Goal: Transaction & Acquisition: Book appointment/travel/reservation

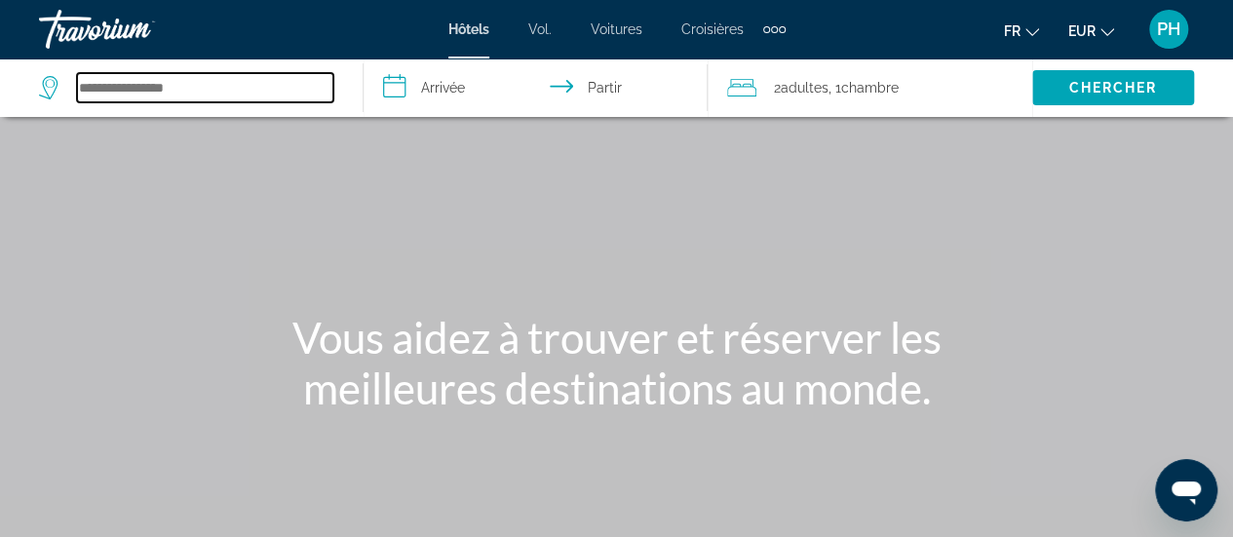
click at [166, 81] on input "Rechercher une destination hôtelière" at bounding box center [205, 87] width 256 height 29
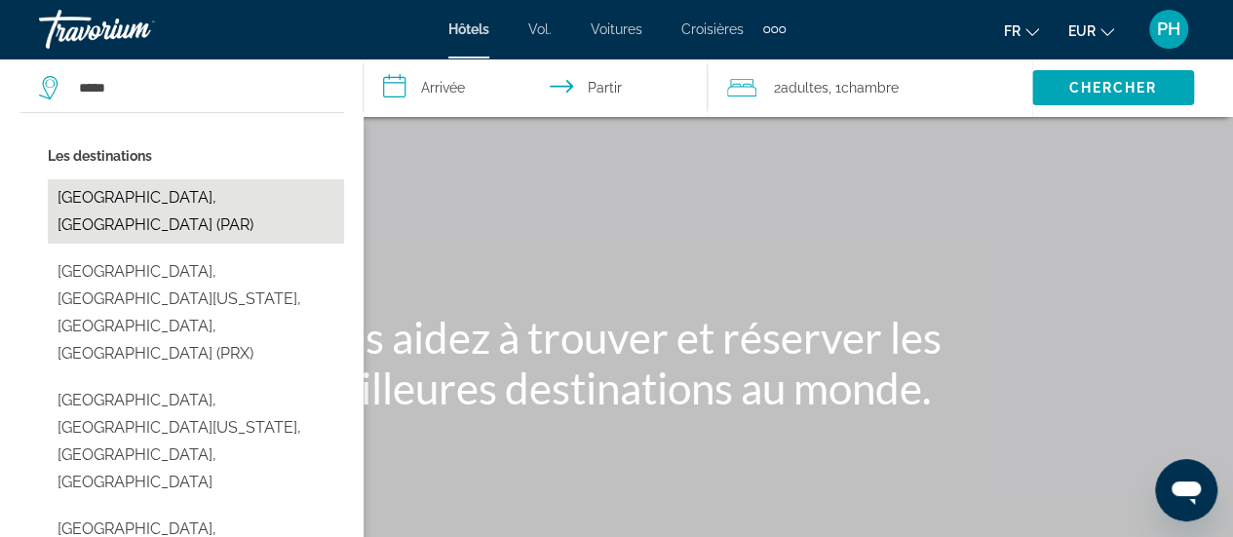
click at [127, 206] on button "[GEOGRAPHIC_DATA], [GEOGRAPHIC_DATA] (PAR)" at bounding box center [196, 211] width 296 height 64
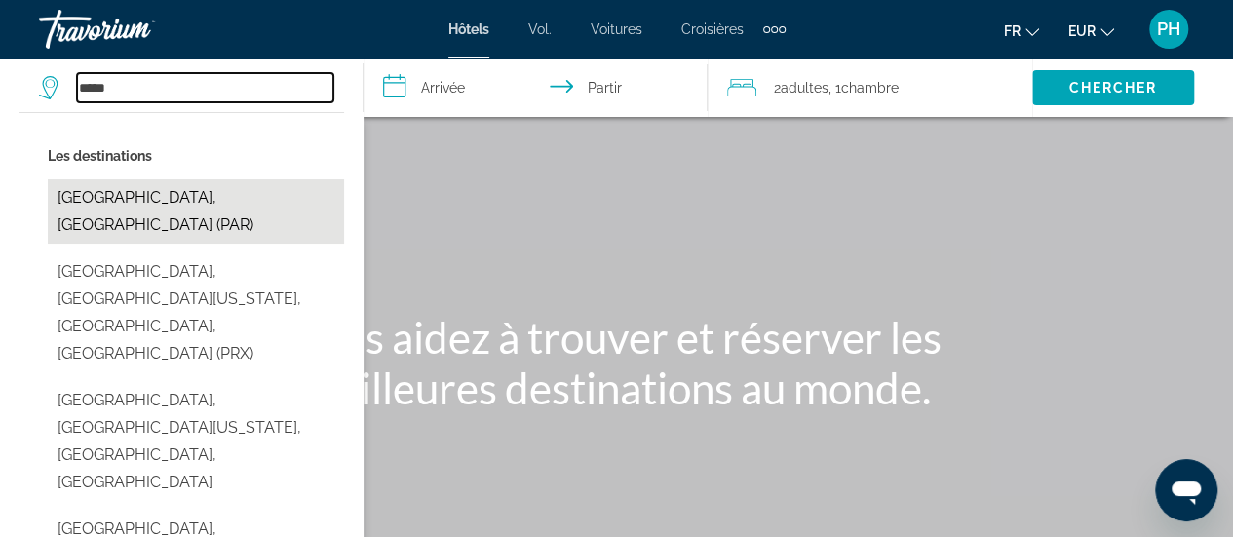
type input "**********"
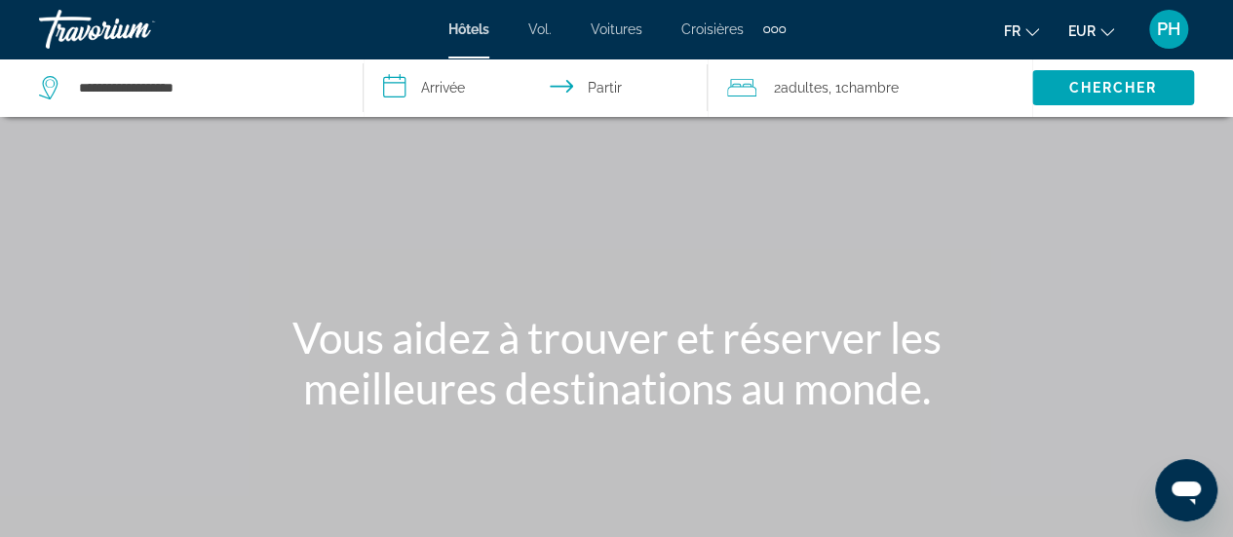
click at [438, 81] on input "**********" at bounding box center [539, 90] width 352 height 64
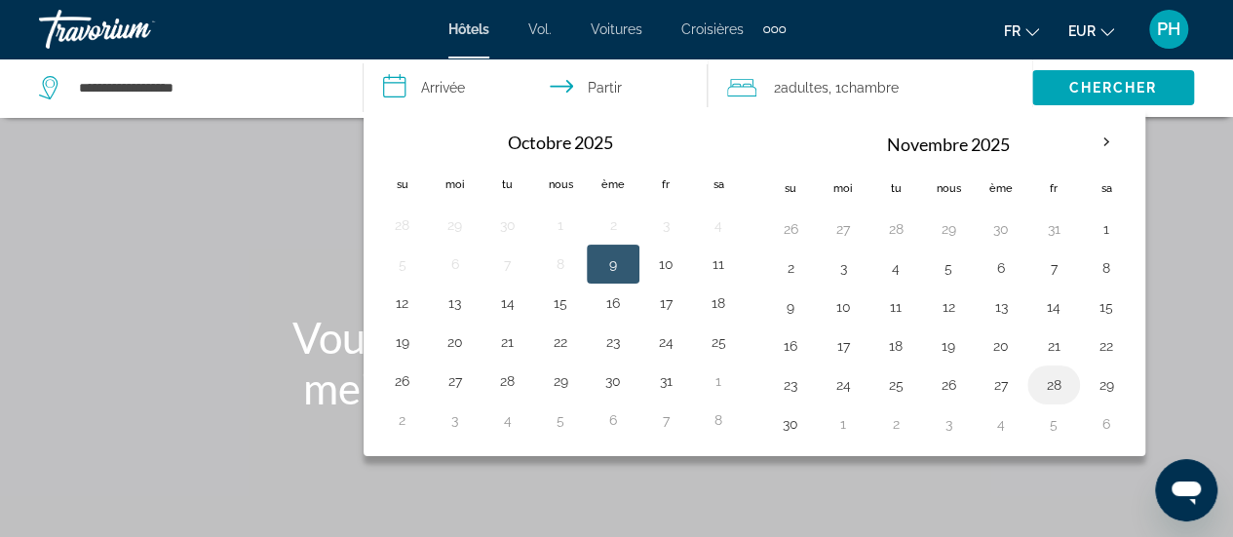
click at [1052, 375] on button "28" at bounding box center [1053, 384] width 31 height 27
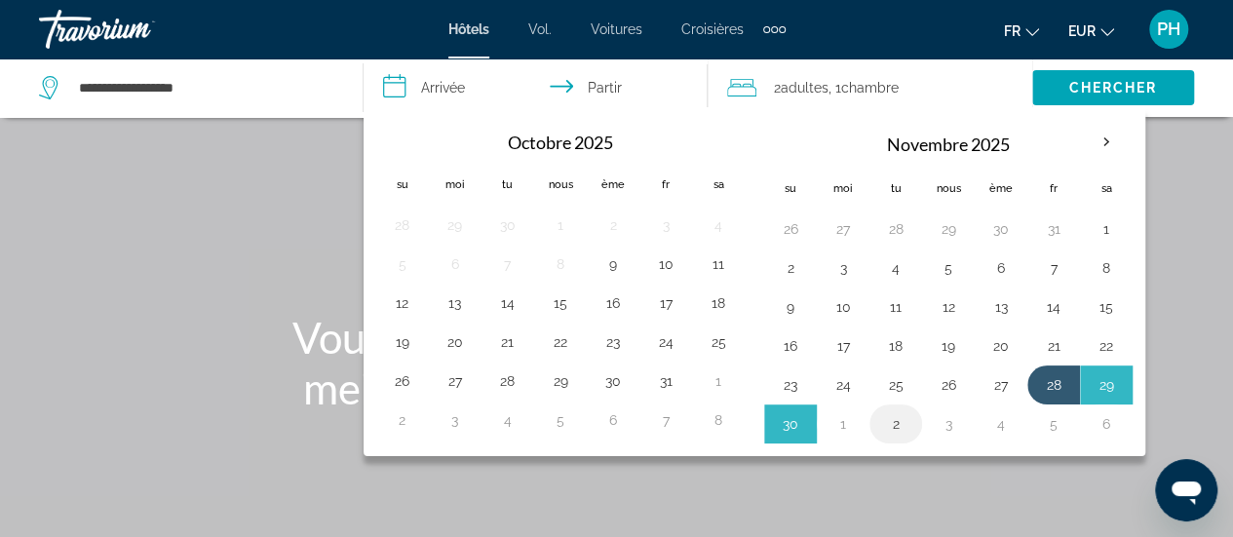
click at [893, 425] on button "2" at bounding box center [895, 423] width 31 height 27
type input "**********"
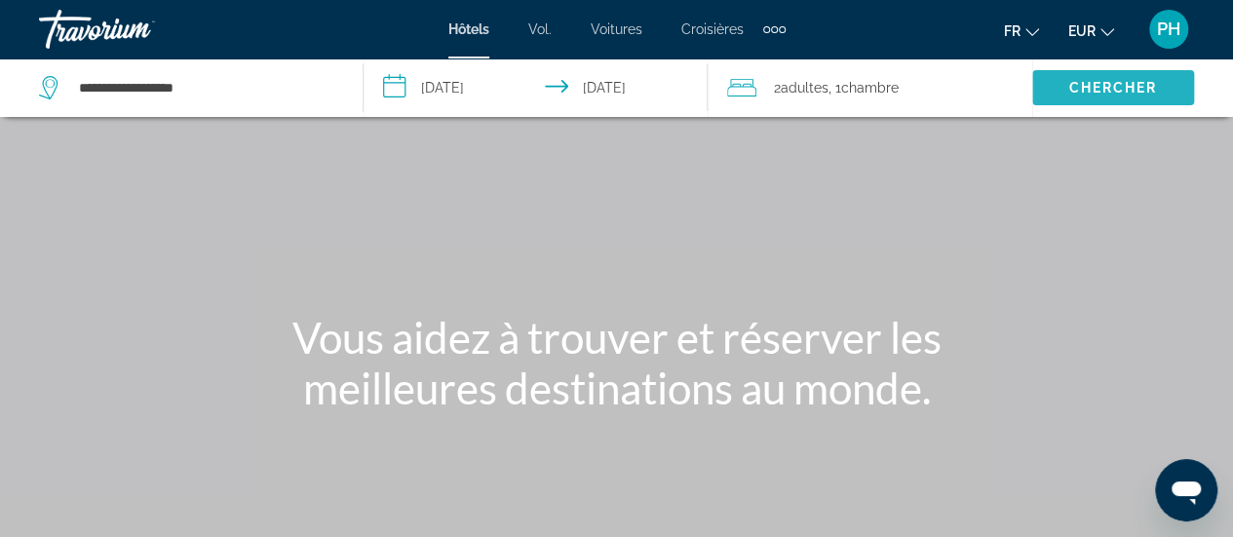
click at [1108, 80] on font "Chercher" at bounding box center [1112, 88] width 89 height 16
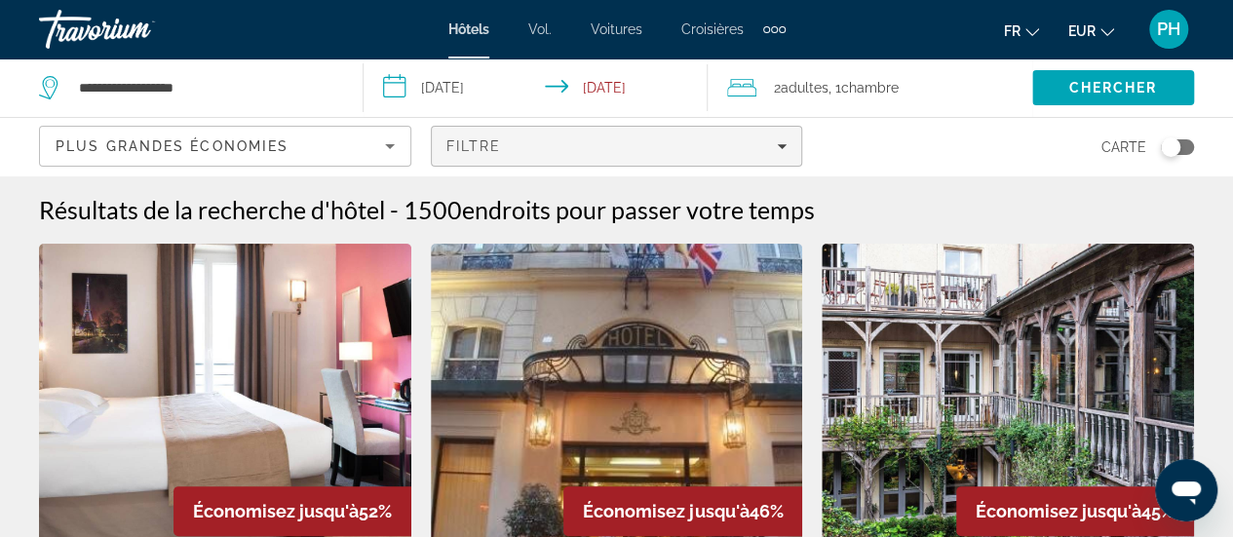
click at [789, 143] on span "Filters" at bounding box center [617, 146] width 370 height 47
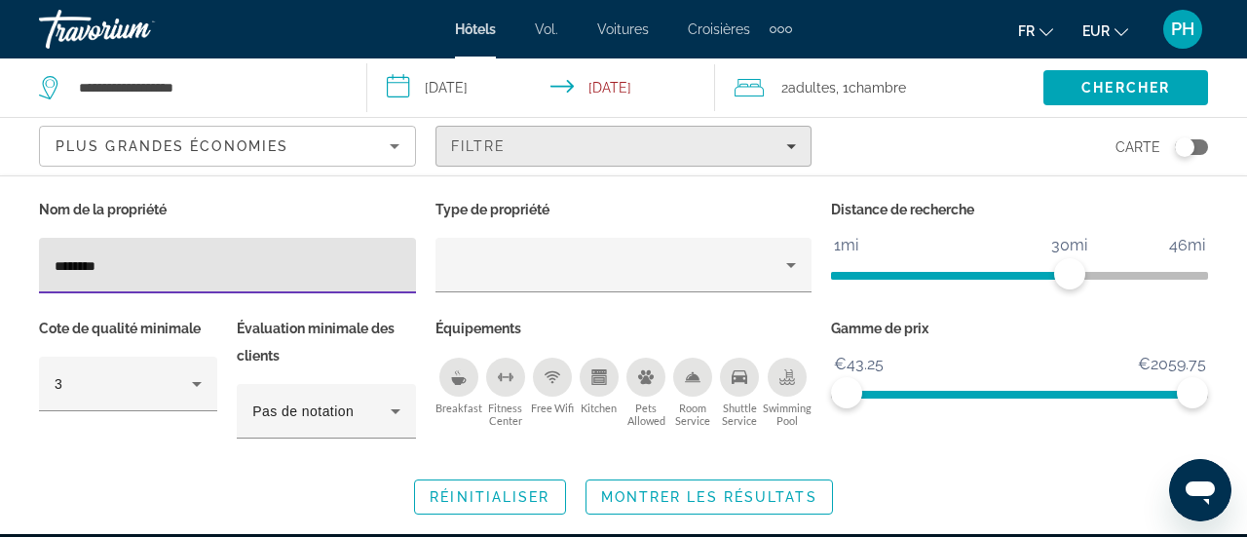
type input "********"
click at [373, 254] on input "********" at bounding box center [228, 265] width 346 height 23
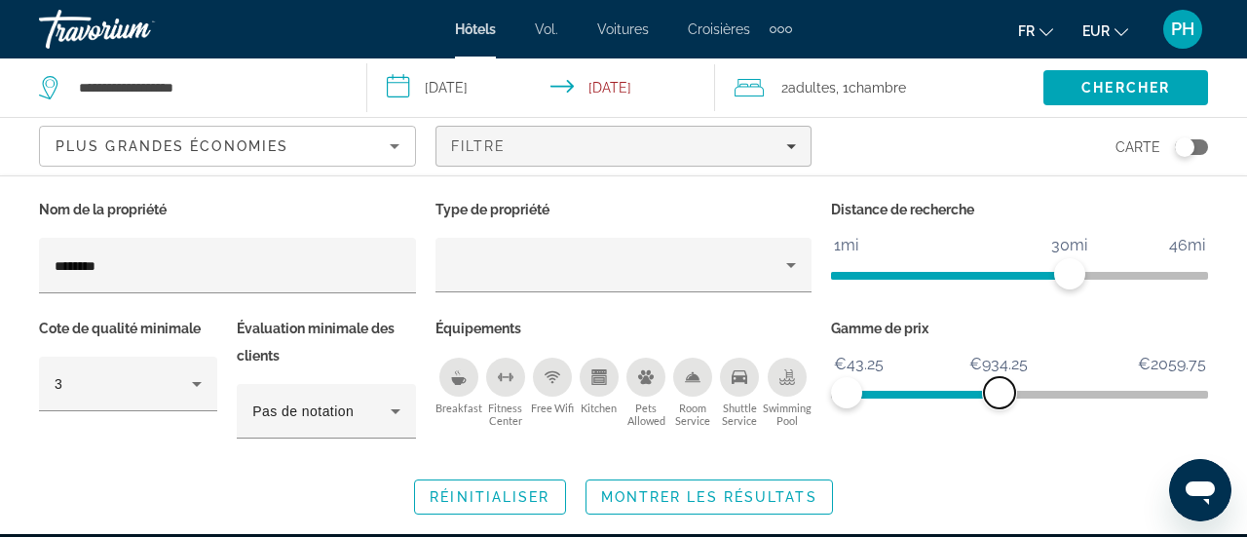
drag, startPoint x: 1191, startPoint y: 397, endPoint x: 1000, endPoint y: 402, distance: 191.1
click at [1000, 402] on span "ngx-slider-max" at bounding box center [999, 392] width 31 height 31
click at [706, 504] on span "Search widget" at bounding box center [710, 497] width 246 height 47
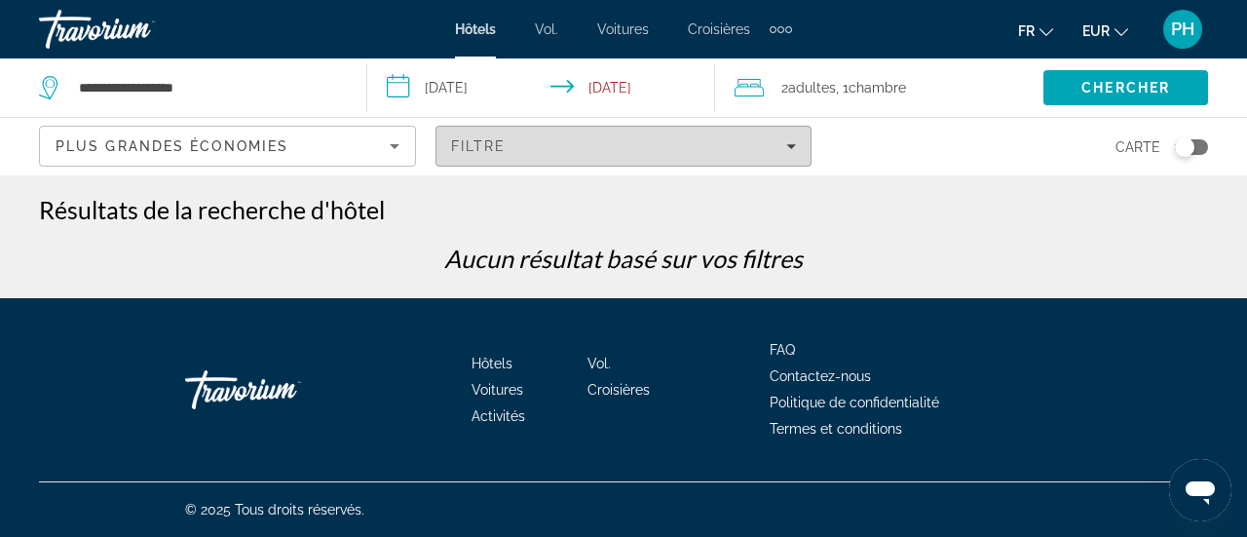
click at [800, 151] on span "Filters" at bounding box center [624, 146] width 375 height 47
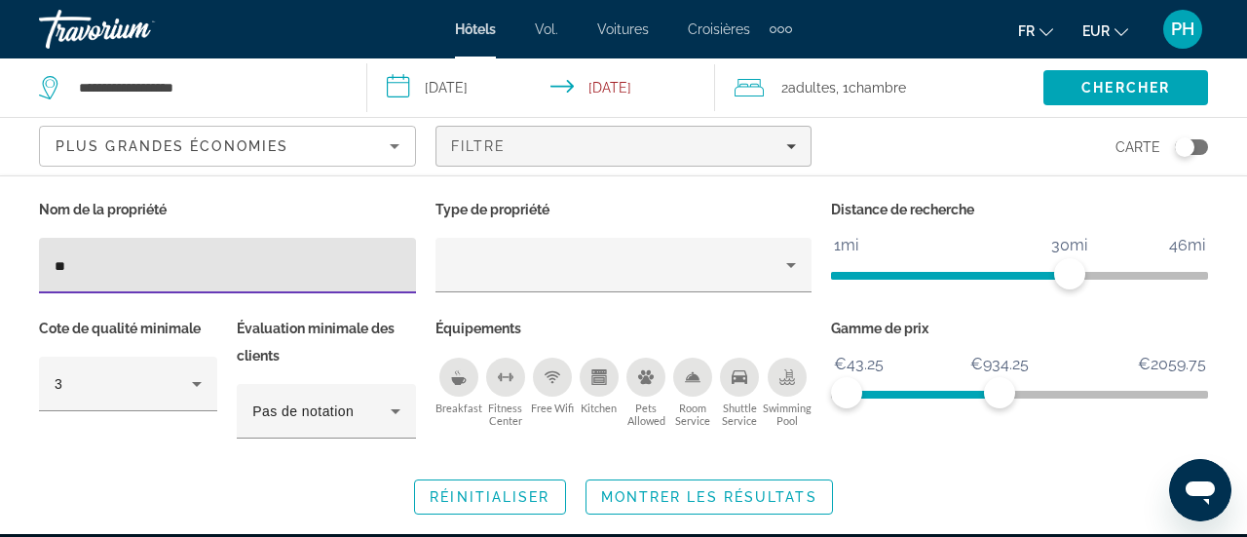
type input "*"
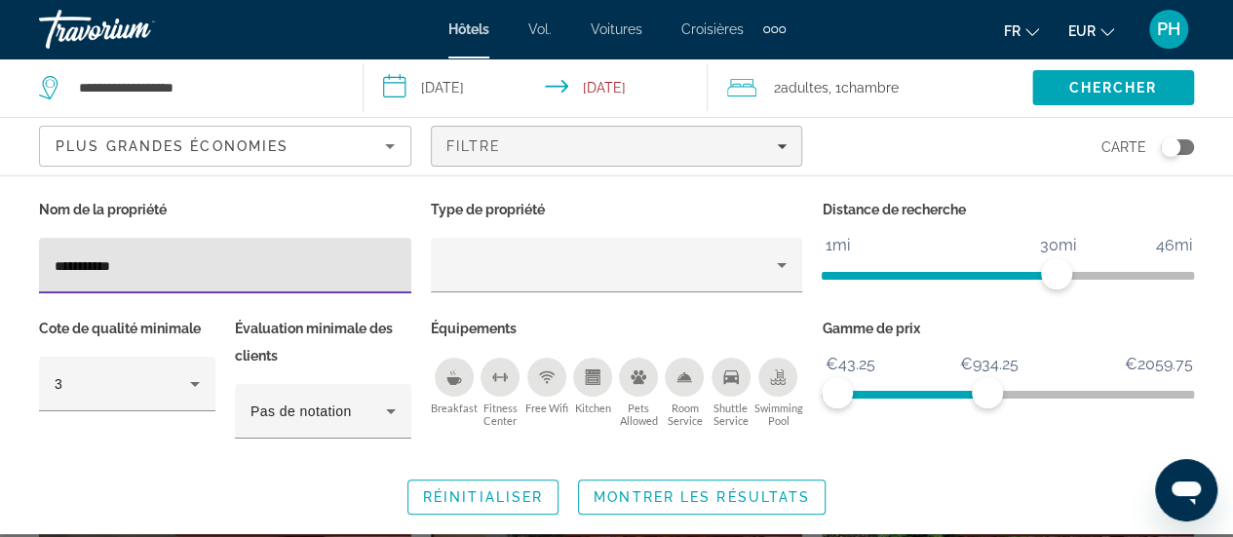
type input "**********"
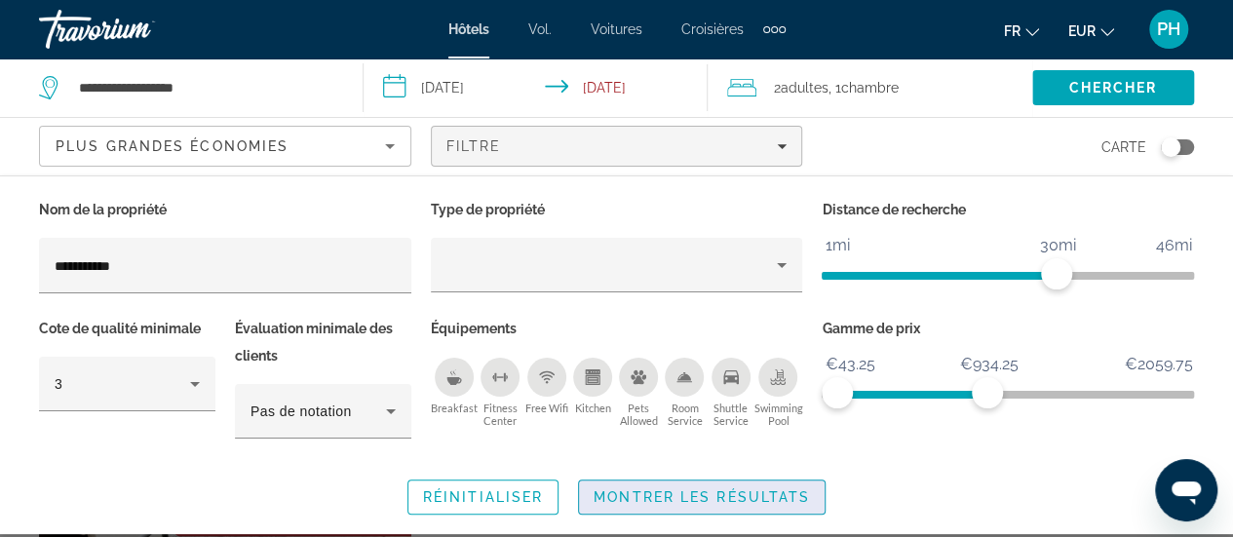
click at [669, 490] on span "Montrer les résultats" at bounding box center [701, 497] width 216 height 16
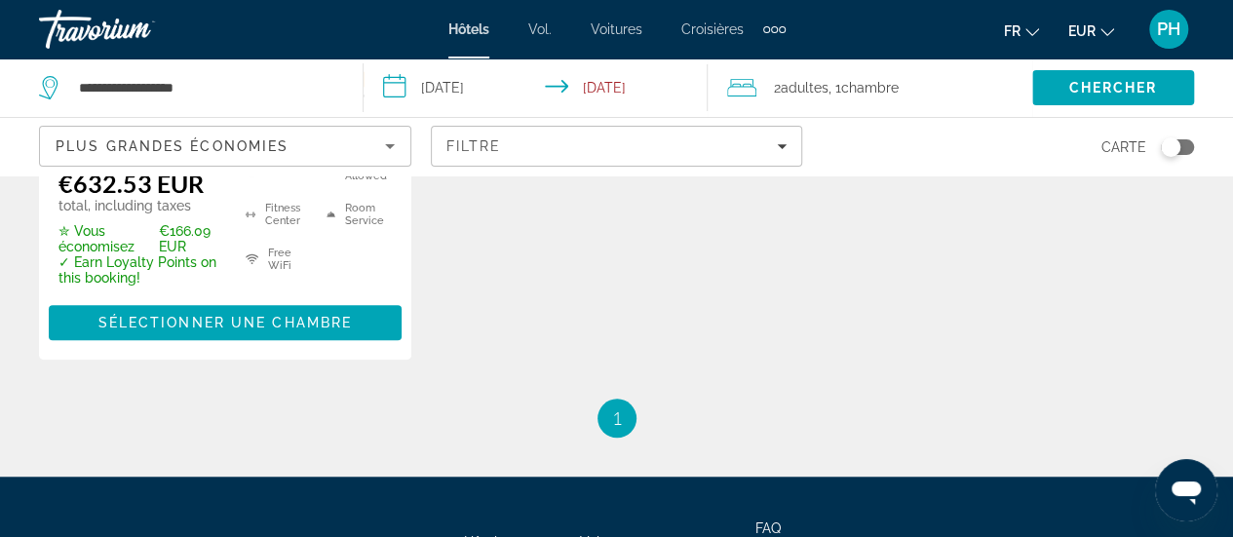
scroll to position [630, 0]
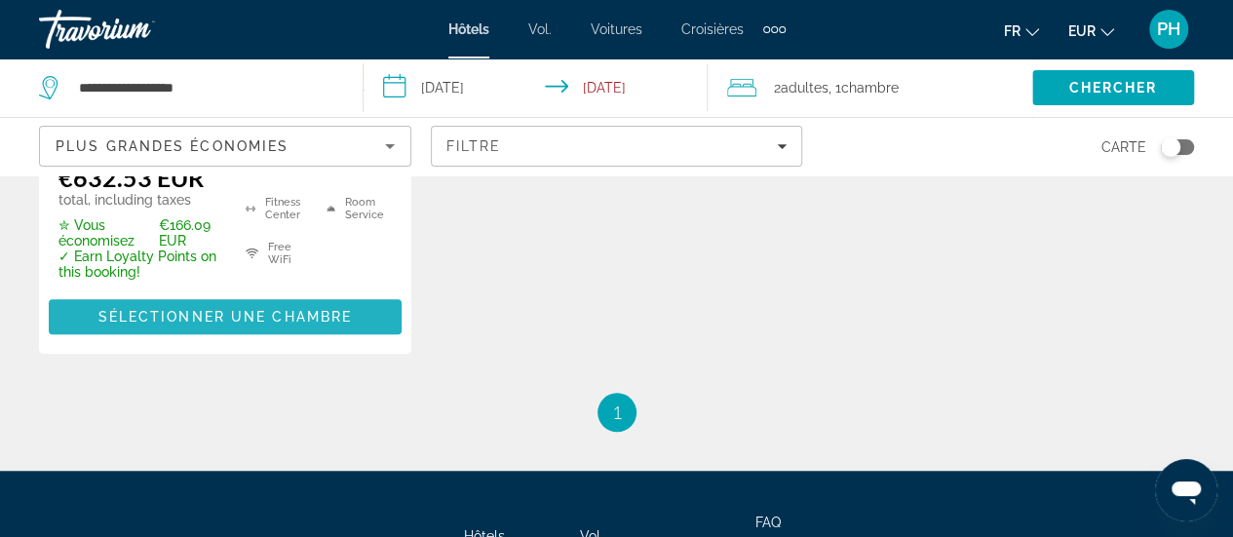
click at [195, 315] on span "Sélectionner une chambre" at bounding box center [224, 317] width 253 height 16
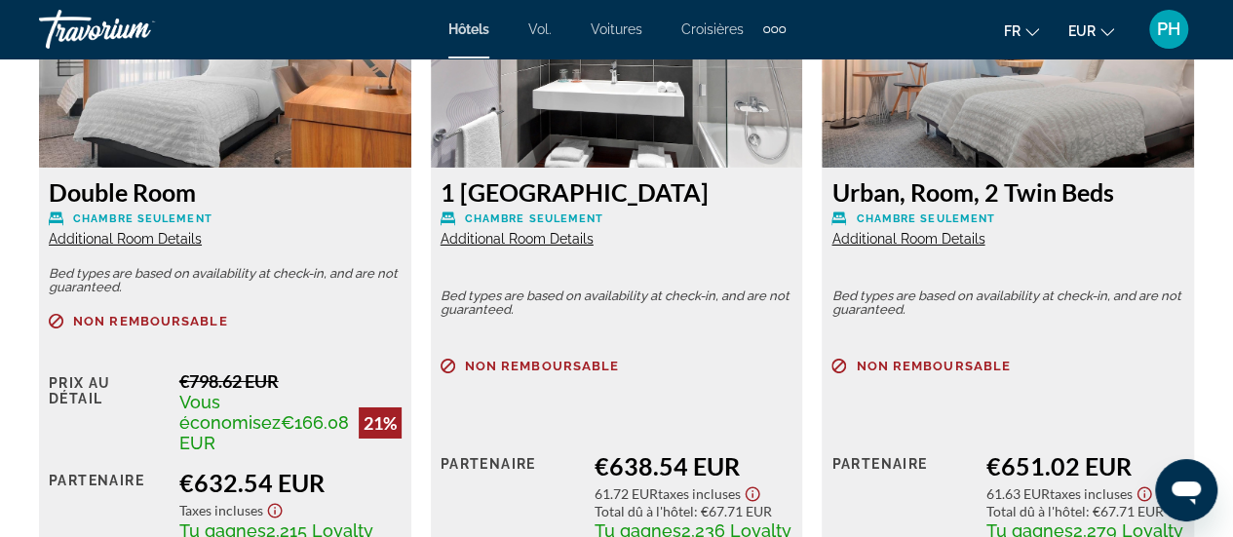
scroll to position [3212, 0]
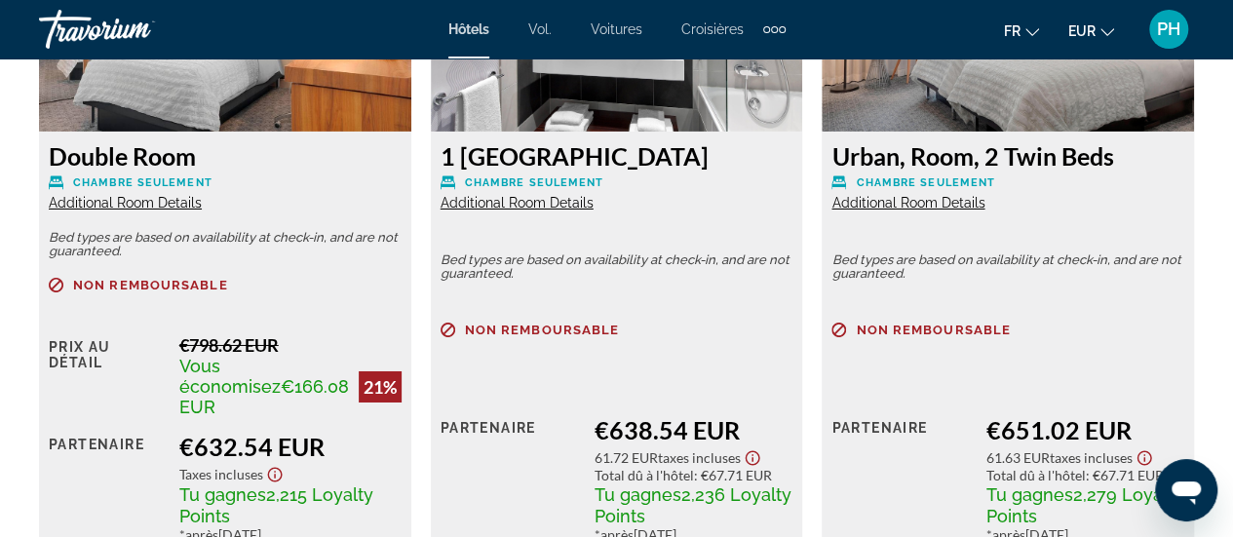
click at [892, 210] on span "Additional Room Details" at bounding box center [907, 203] width 153 height 16
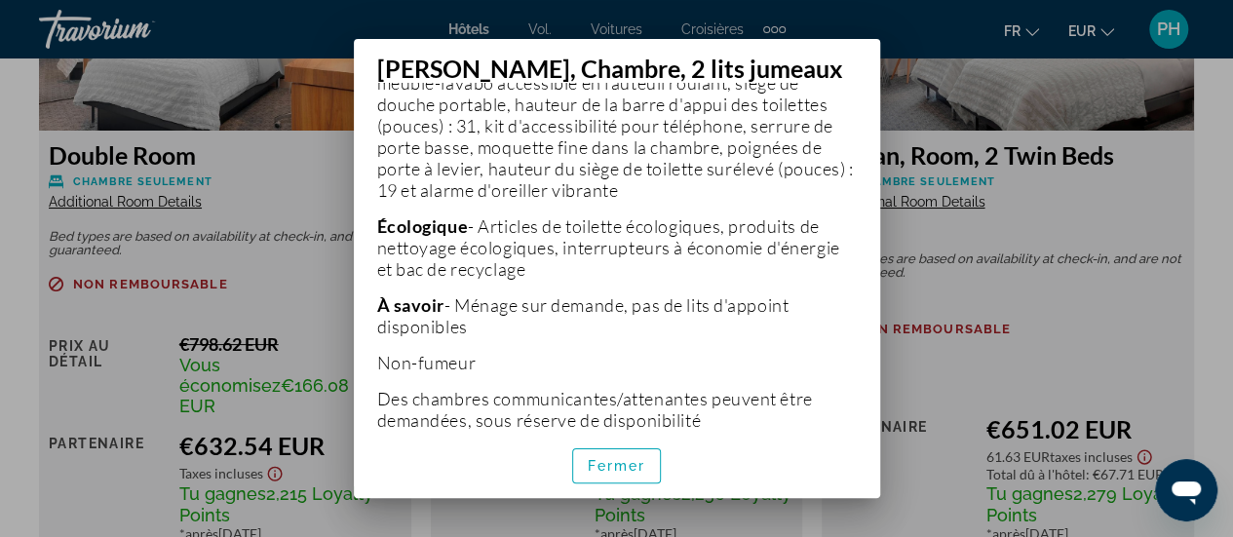
scroll to position [1118, 0]
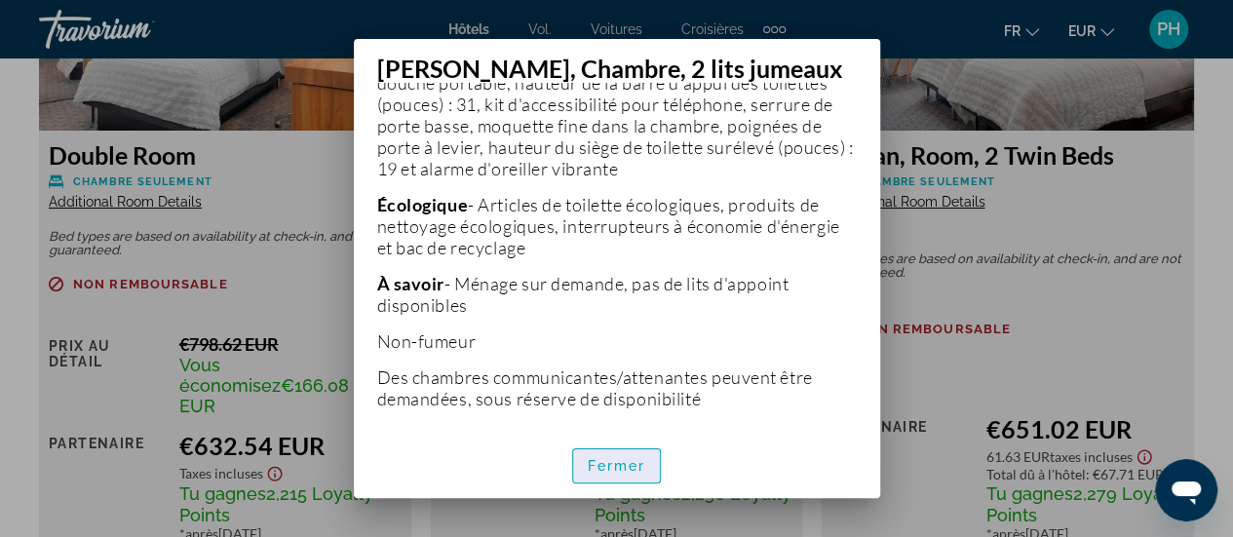
click at [634, 465] on font "Fermer" at bounding box center [617, 466] width 58 height 16
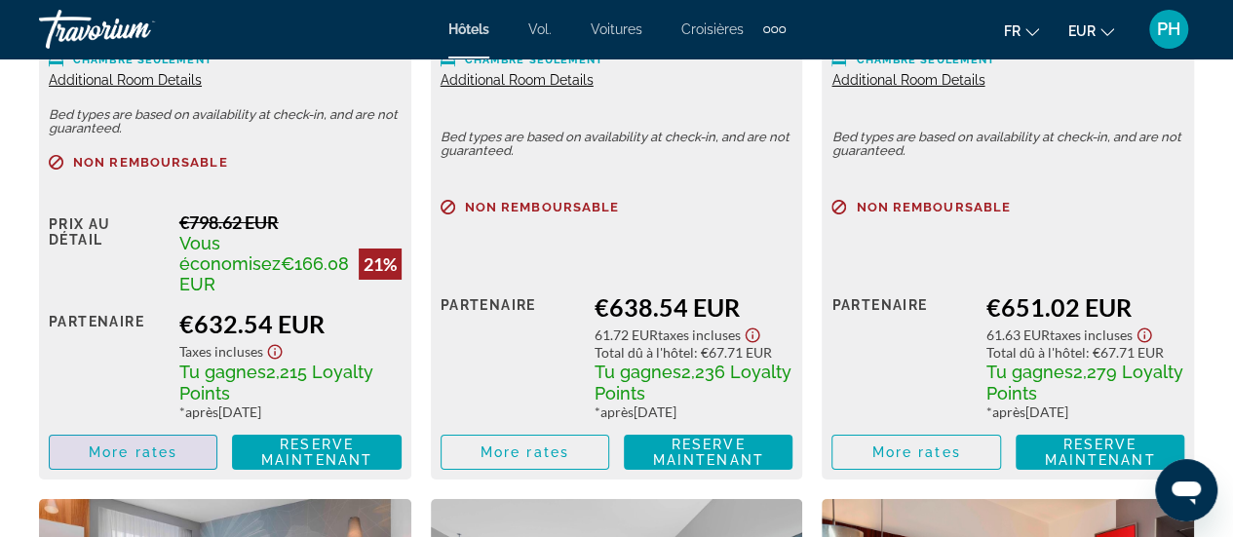
scroll to position [3337, 0]
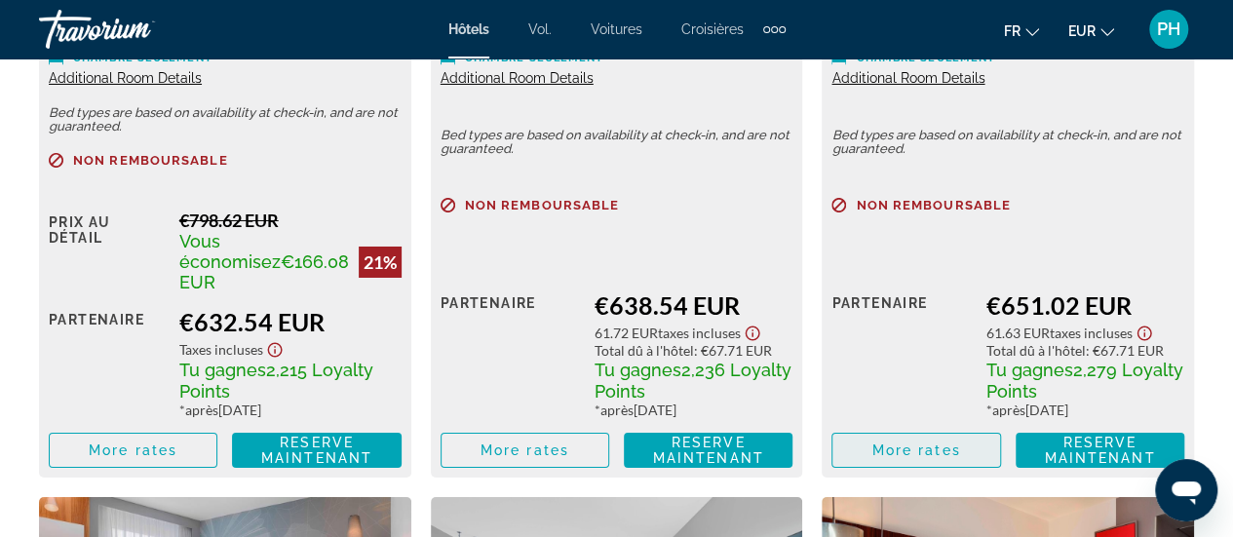
click at [895, 453] on span "More rates" at bounding box center [915, 450] width 89 height 16
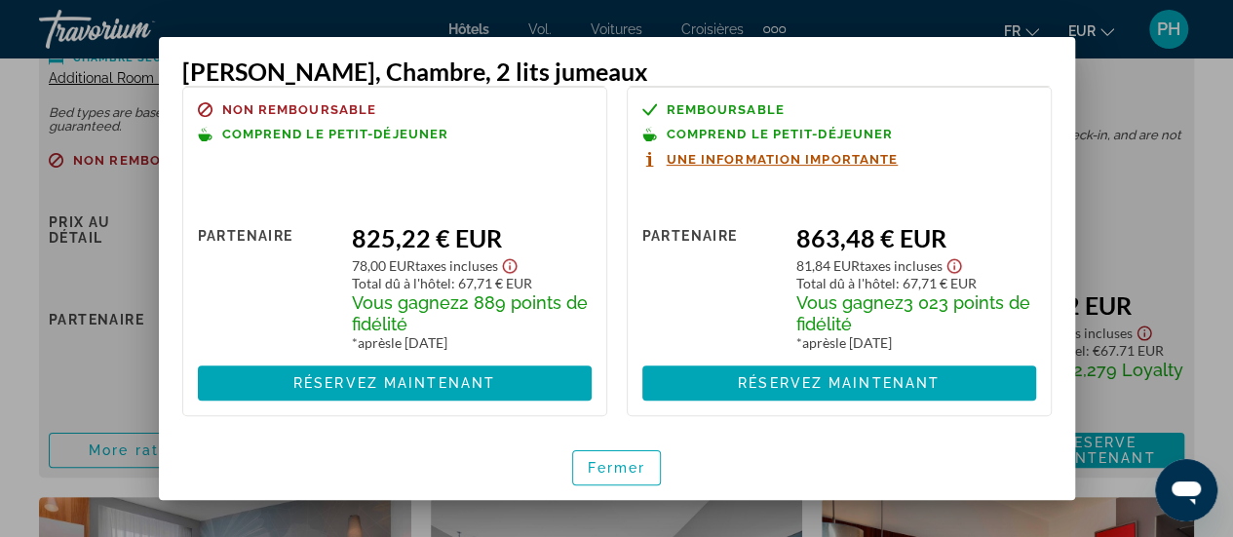
scroll to position [0, 0]
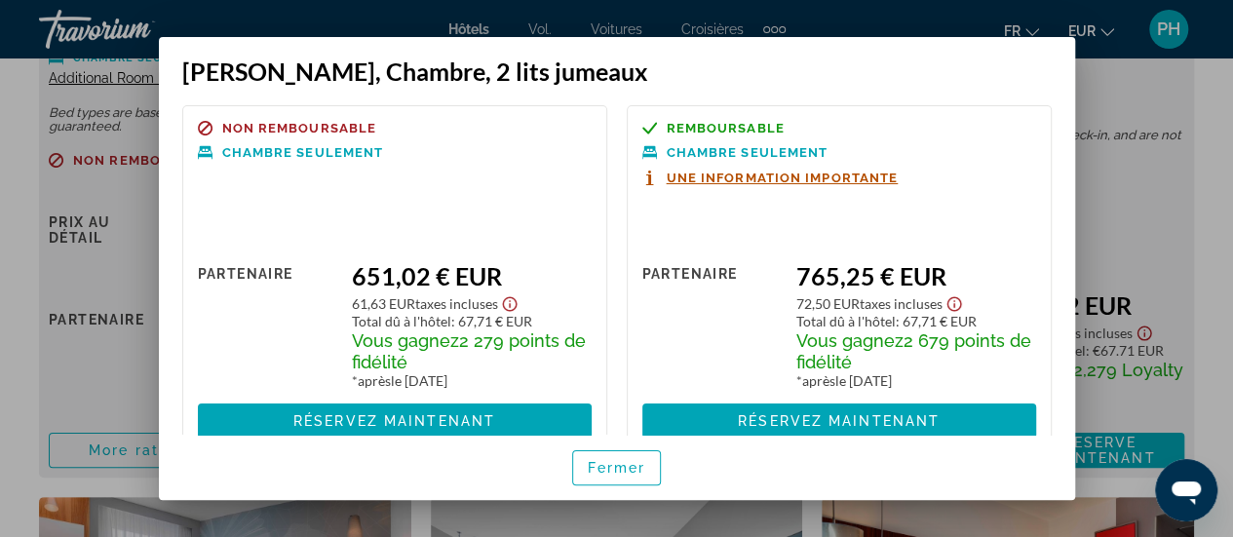
click at [1153, 223] on div at bounding box center [616, 268] width 1233 height 537
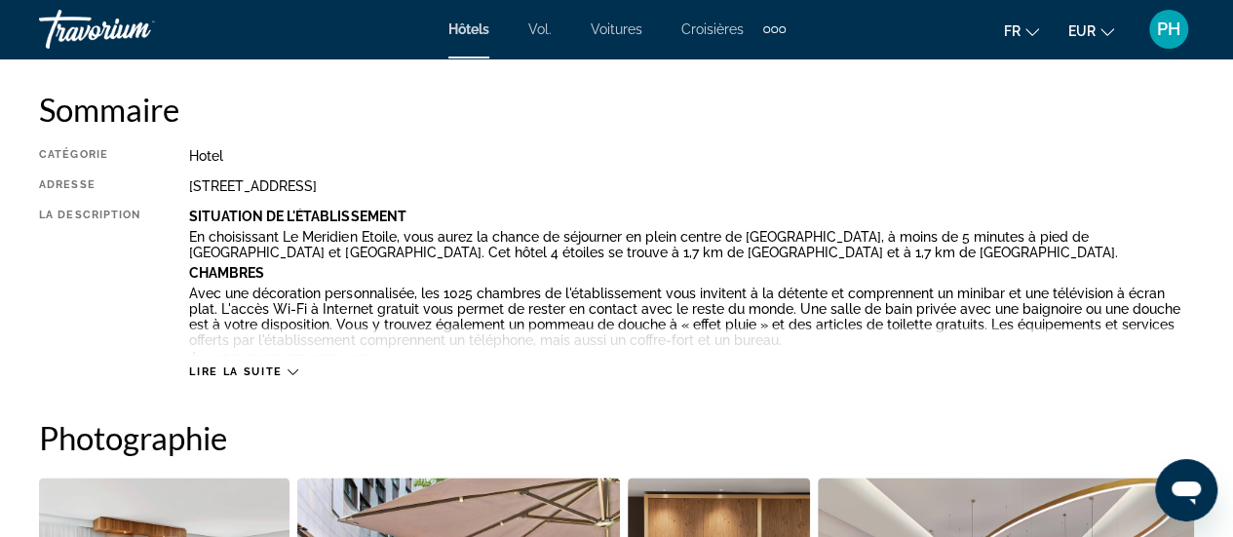
scroll to position [992, 0]
click at [290, 373] on icon "Contenu principal" at bounding box center [292, 371] width 11 height 11
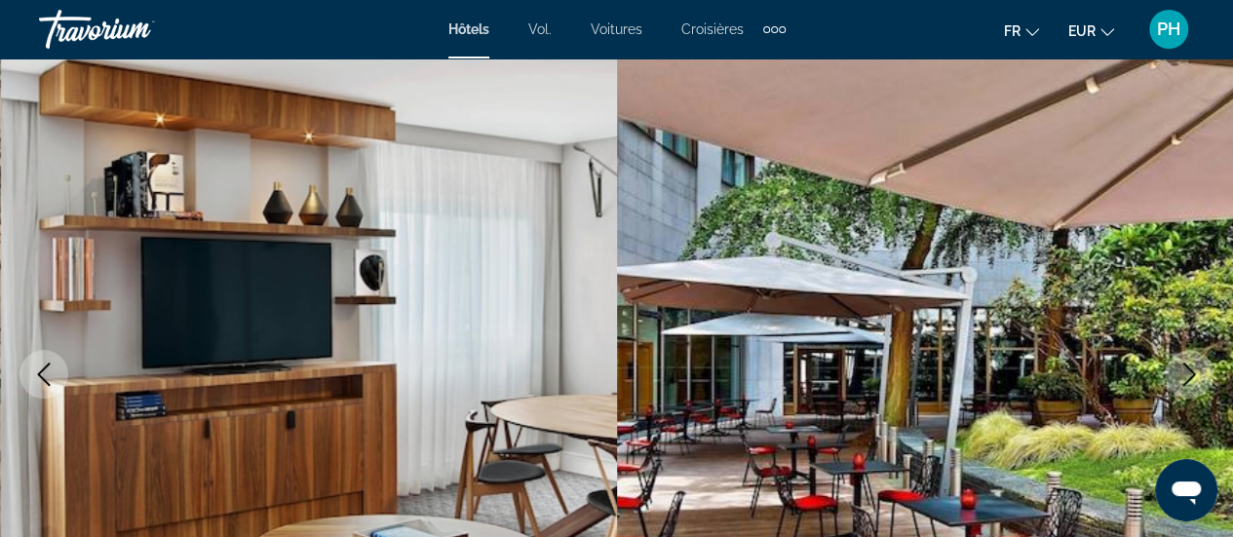
scroll to position [146, 0]
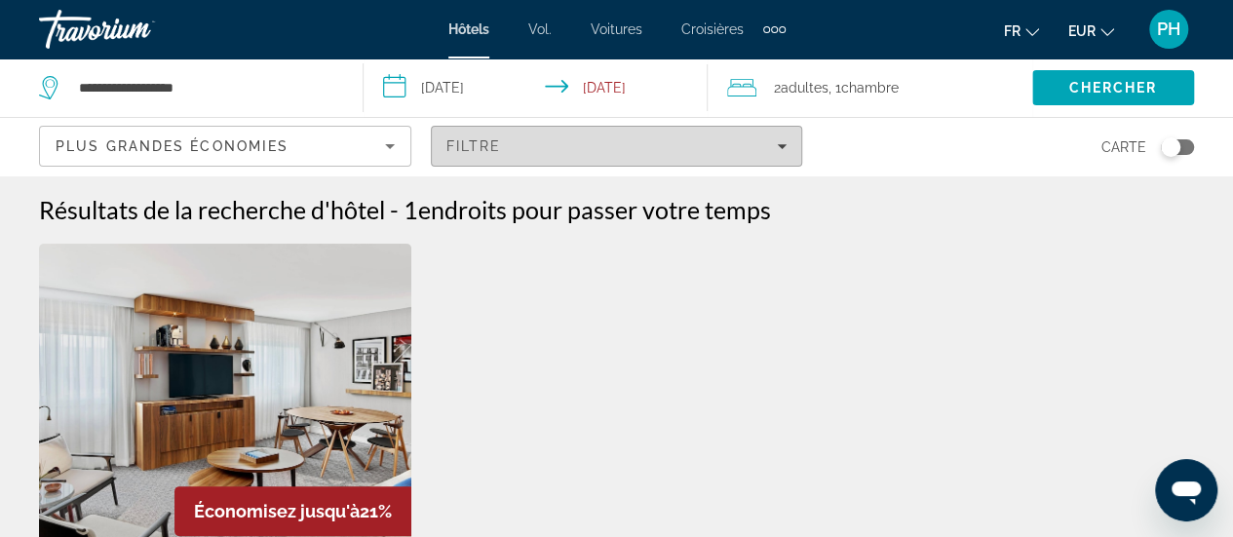
click at [779, 149] on icon "Filters" at bounding box center [782, 146] width 10 height 10
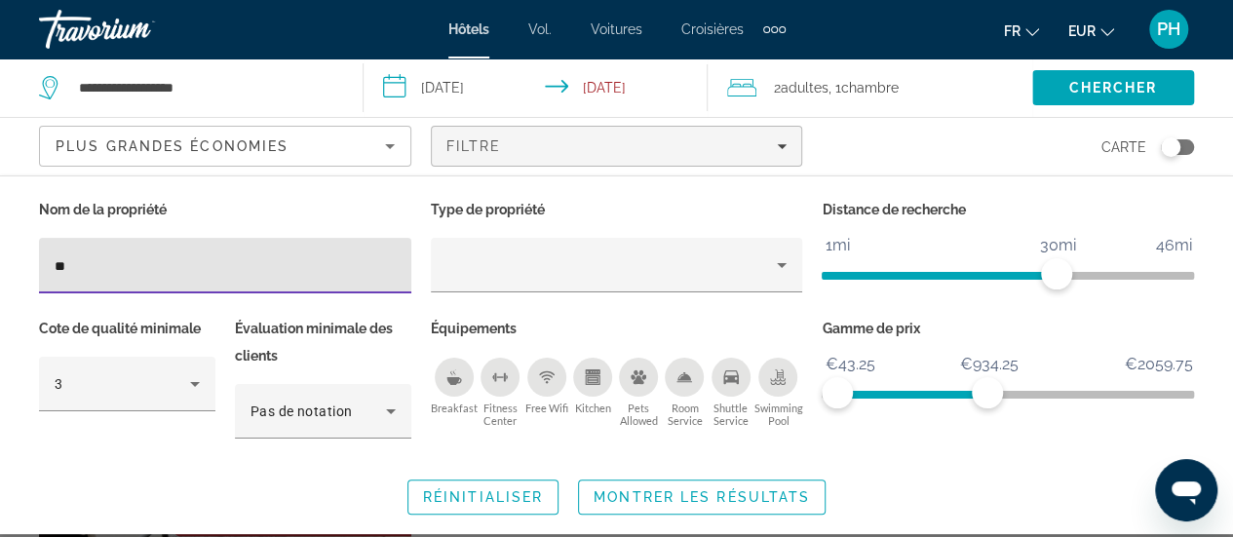
type input "*"
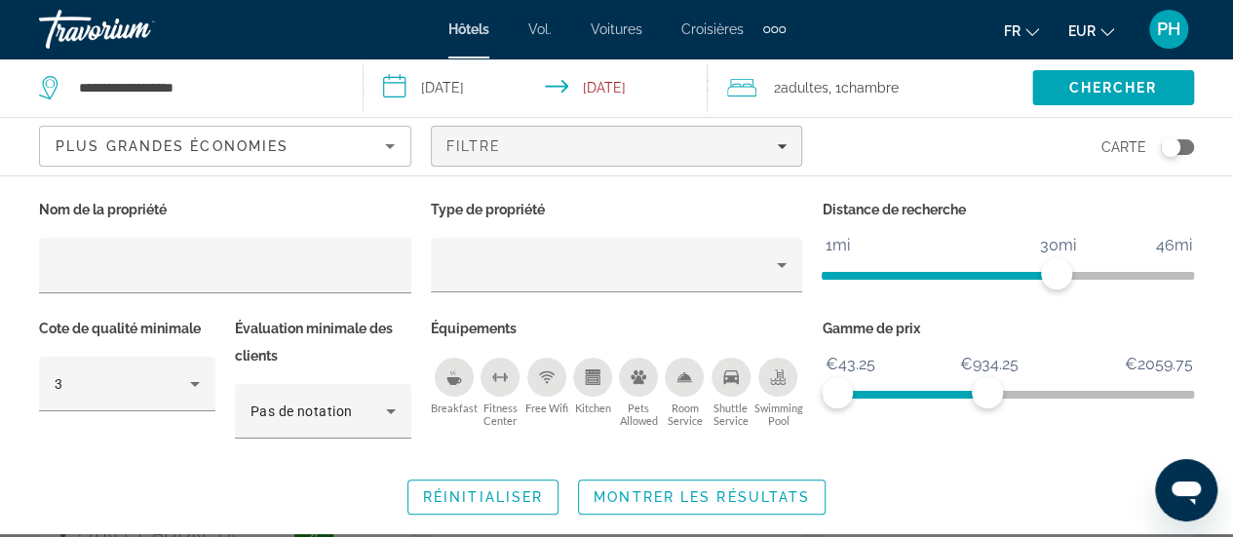
click at [456, 372] on icon "Breakfast" at bounding box center [454, 377] width 16 height 16
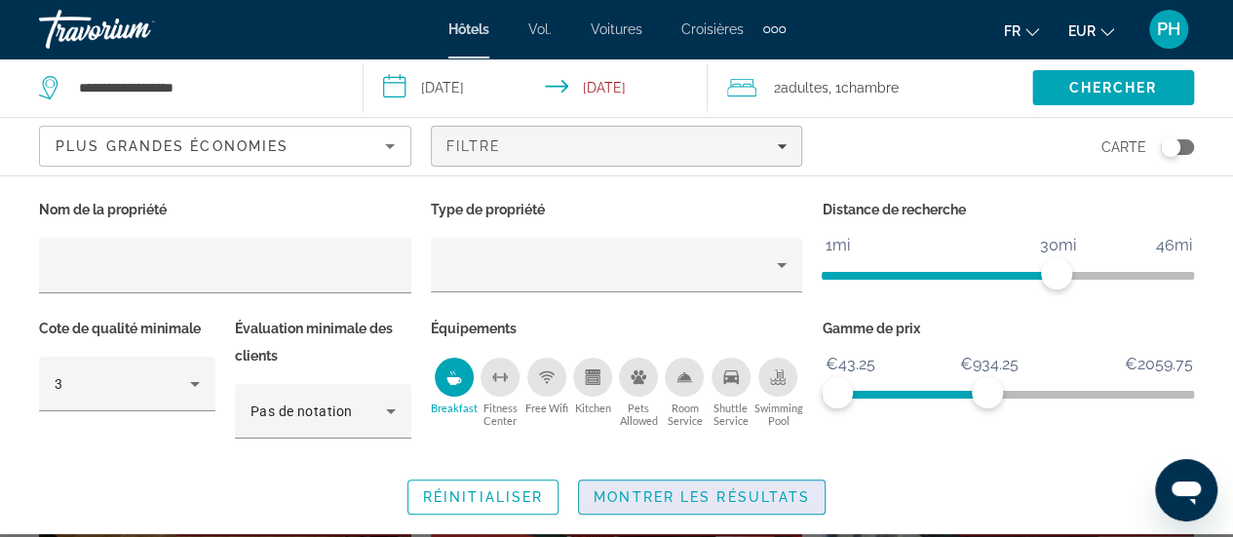
click at [686, 499] on span "Montrer les résultats" at bounding box center [701, 497] width 216 height 16
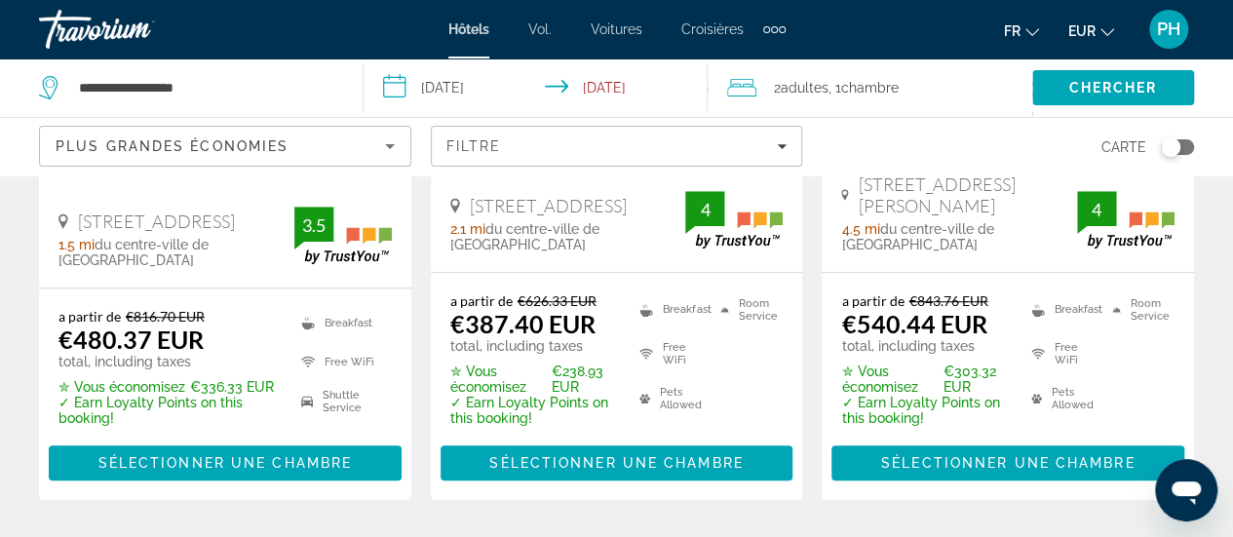
scroll to position [501, 0]
click at [253, 440] on span "Contenu principal" at bounding box center [225, 463] width 353 height 47
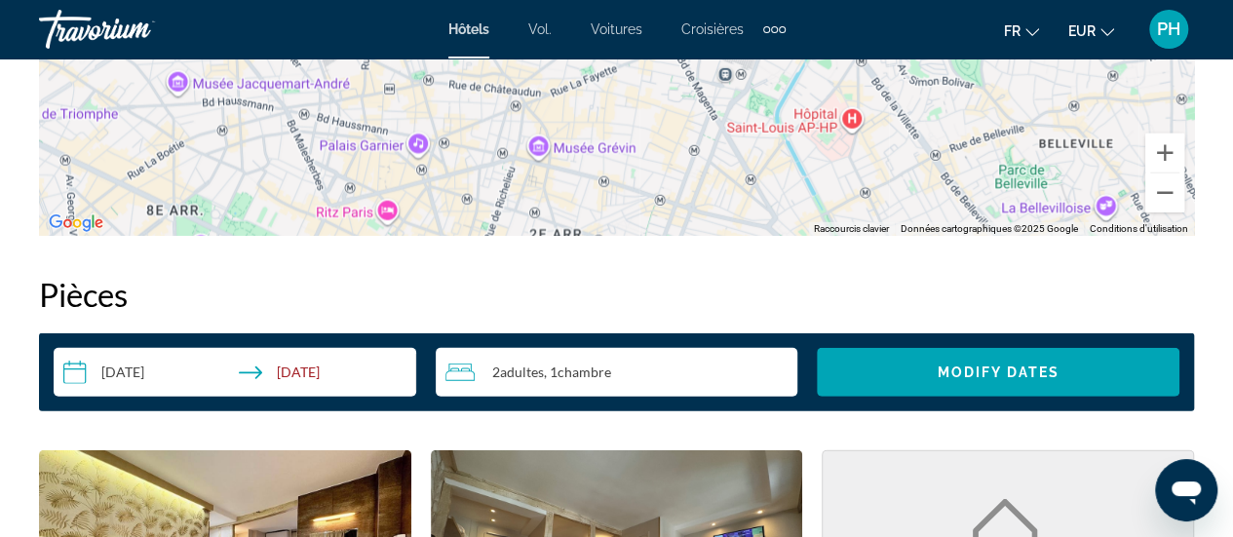
scroll to position [2649, 0]
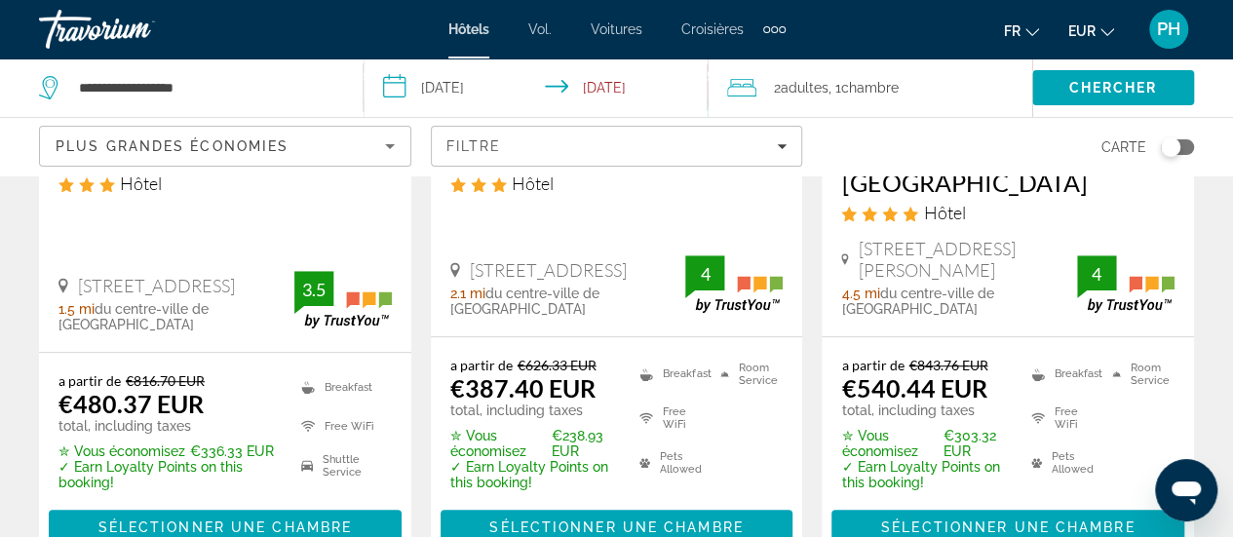
scroll to position [438, 0]
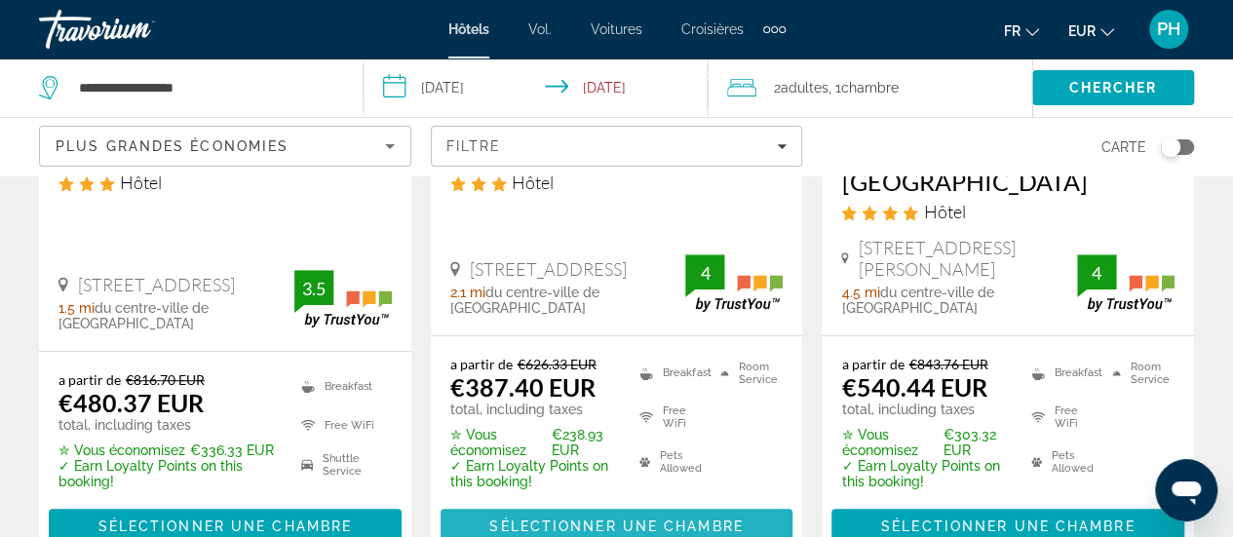
click at [581, 518] on span "Sélectionner une chambre" at bounding box center [615, 526] width 253 height 16
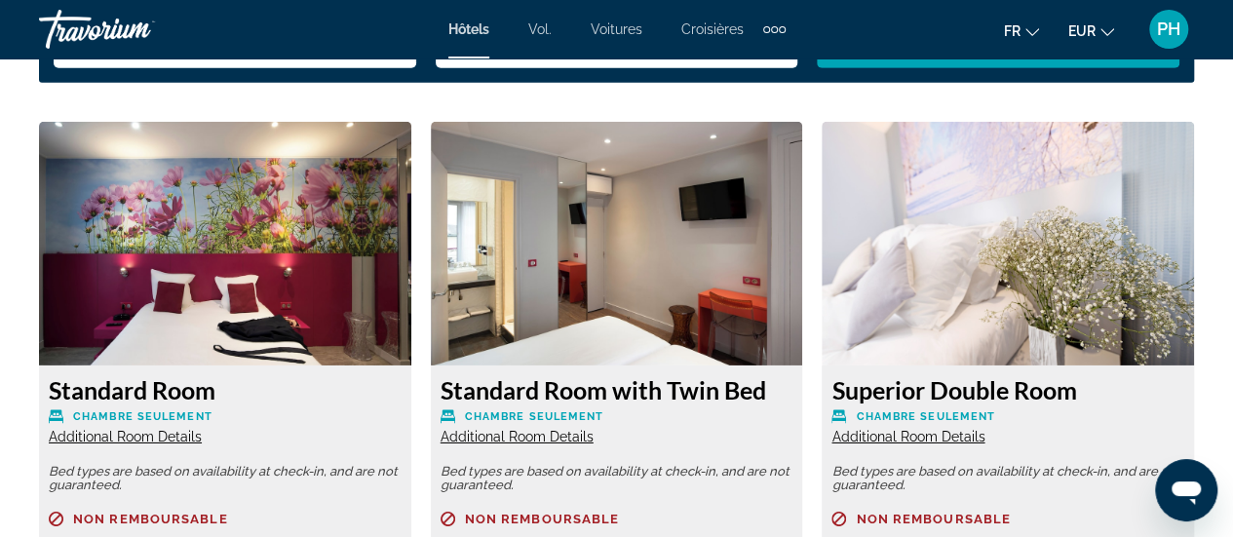
scroll to position [2975, 0]
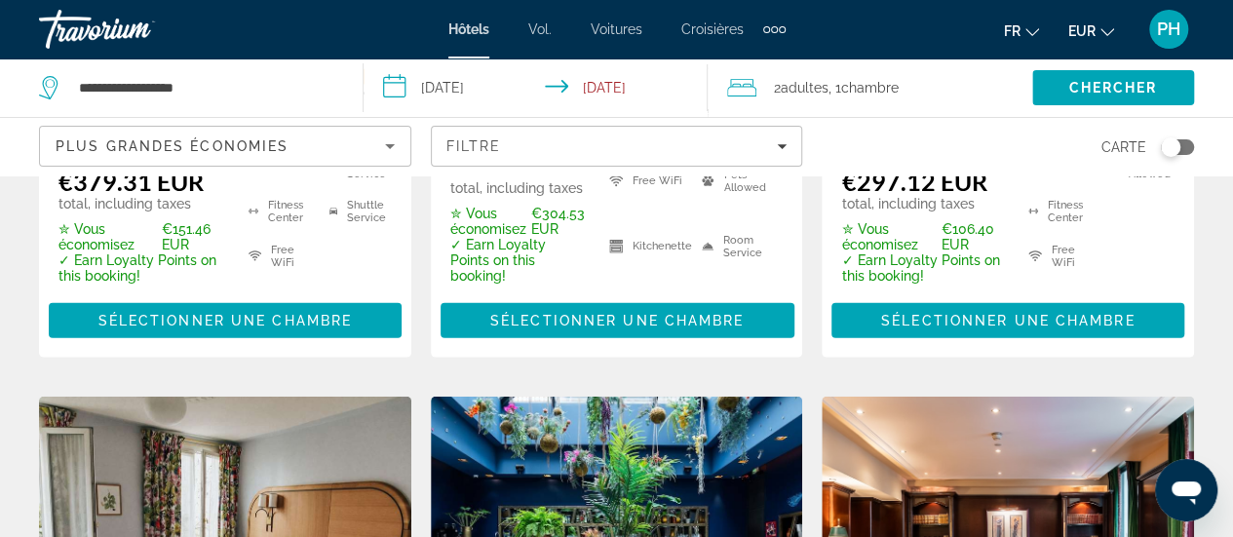
scroll to position [2273, 0]
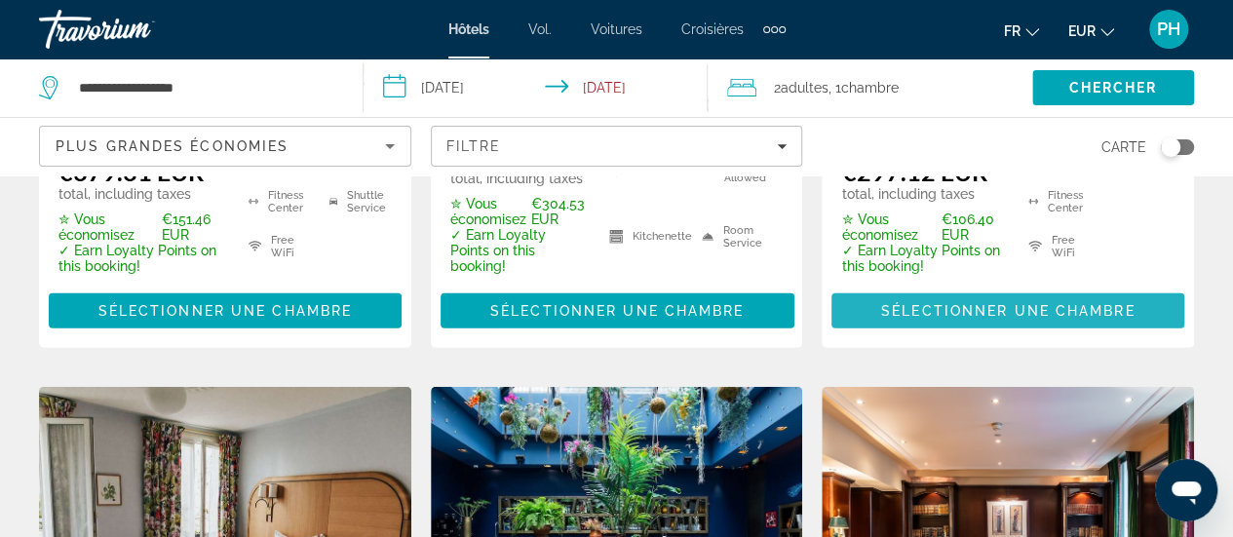
click at [939, 292] on span "Contenu principal" at bounding box center [1007, 310] width 353 height 47
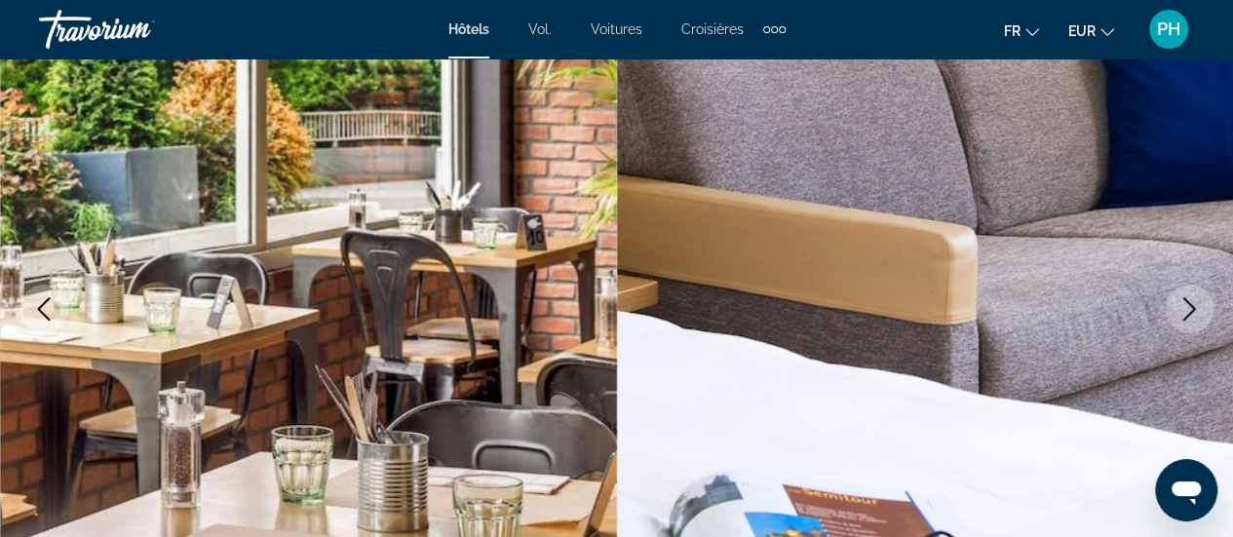
scroll to position [78, 0]
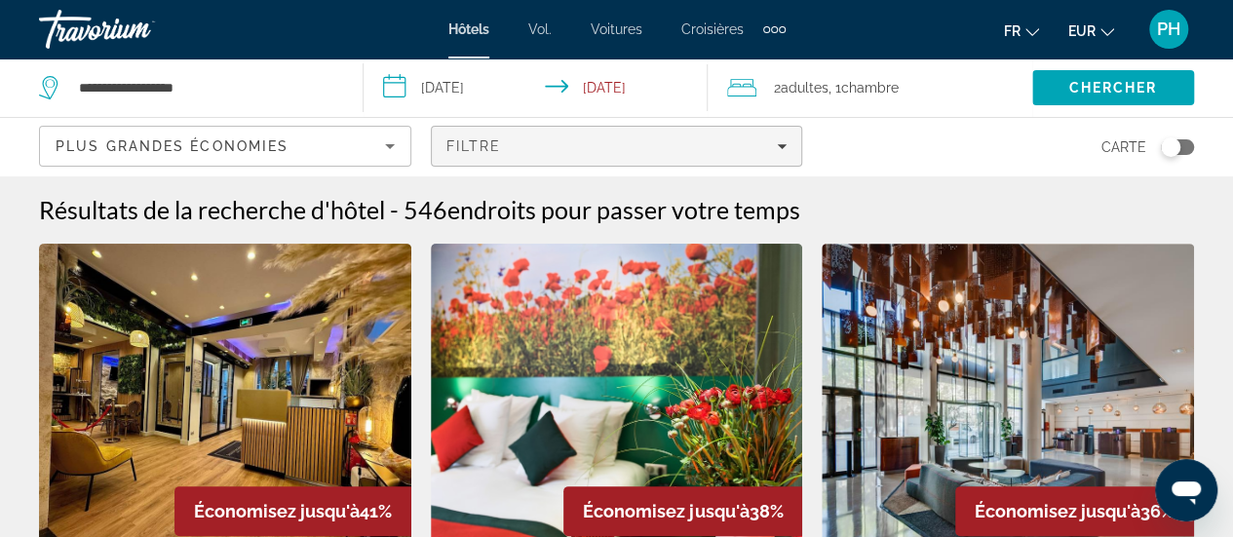
click at [778, 153] on div "Filtre" at bounding box center [616, 146] width 341 height 16
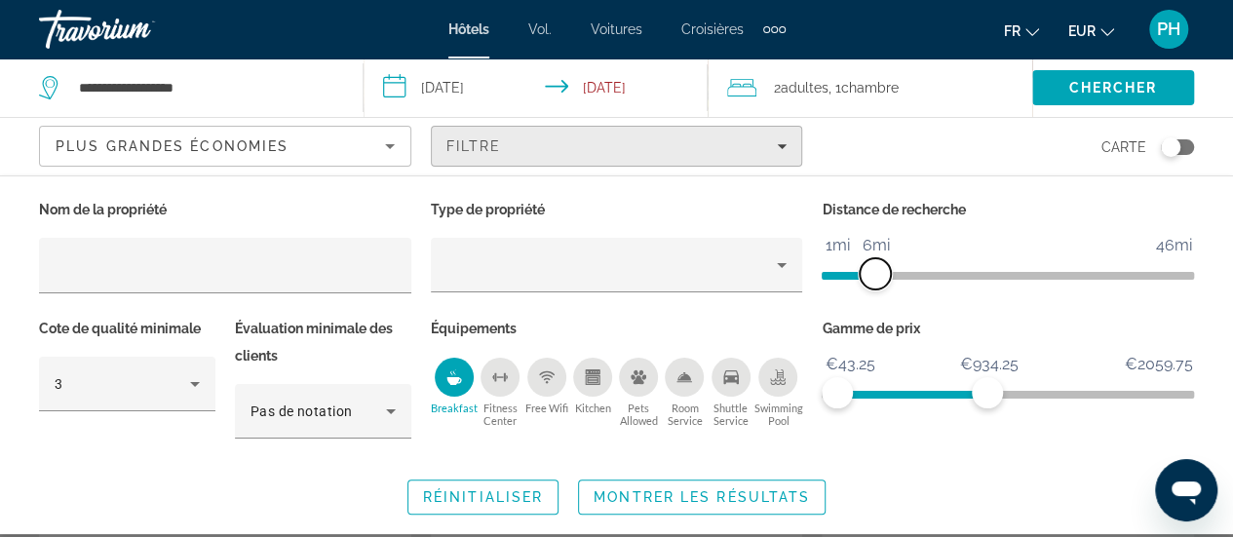
scroll to position [257, 0]
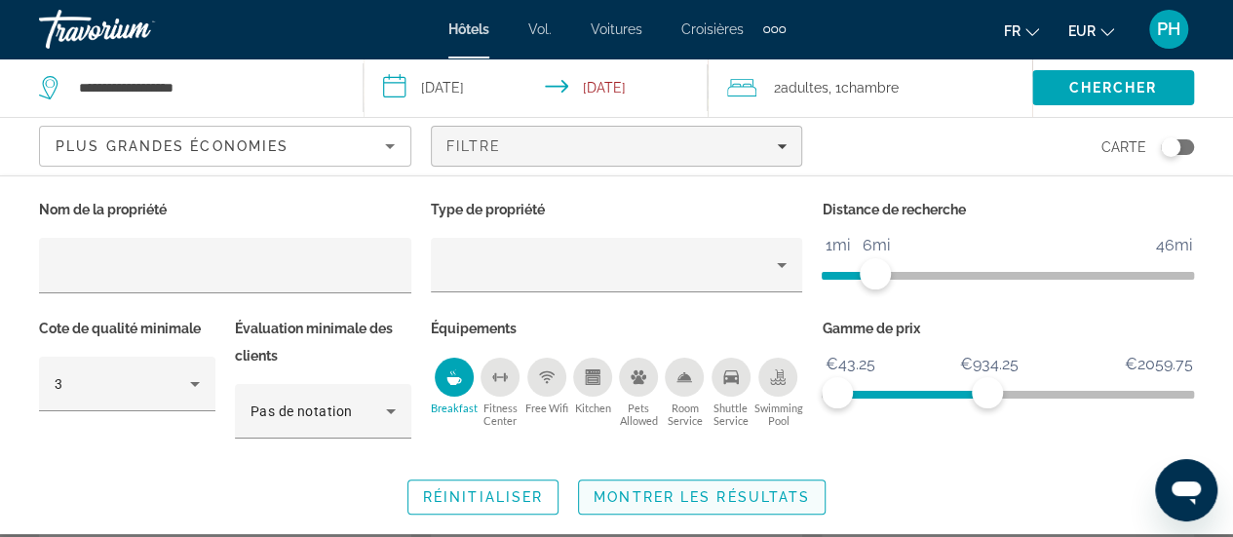
click at [690, 495] on span "Montrer les résultats" at bounding box center [701, 497] width 216 height 16
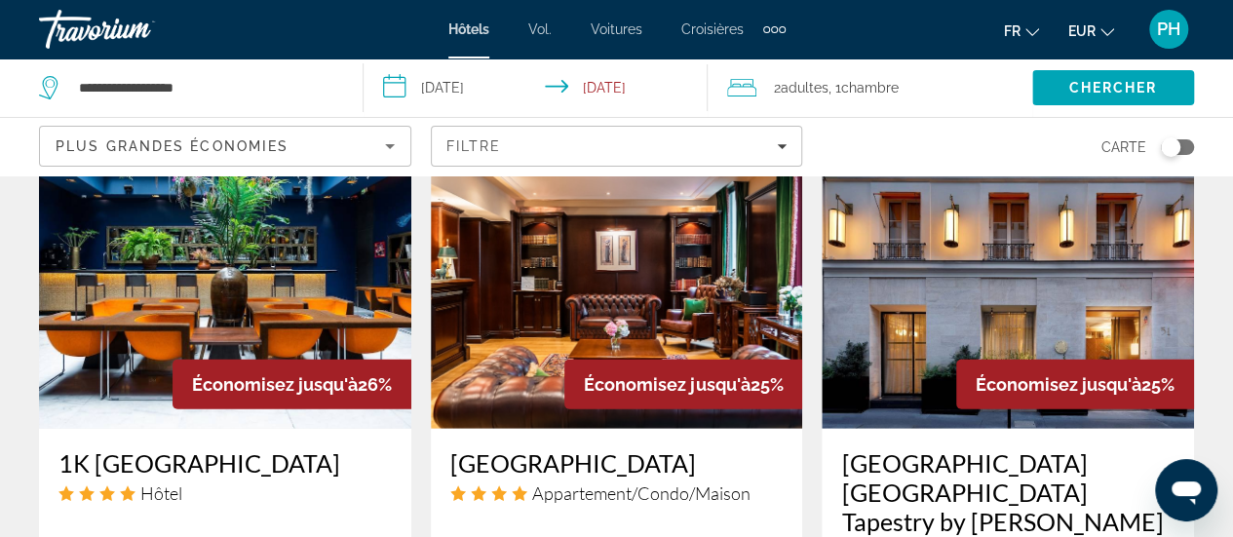
scroll to position [2559, 0]
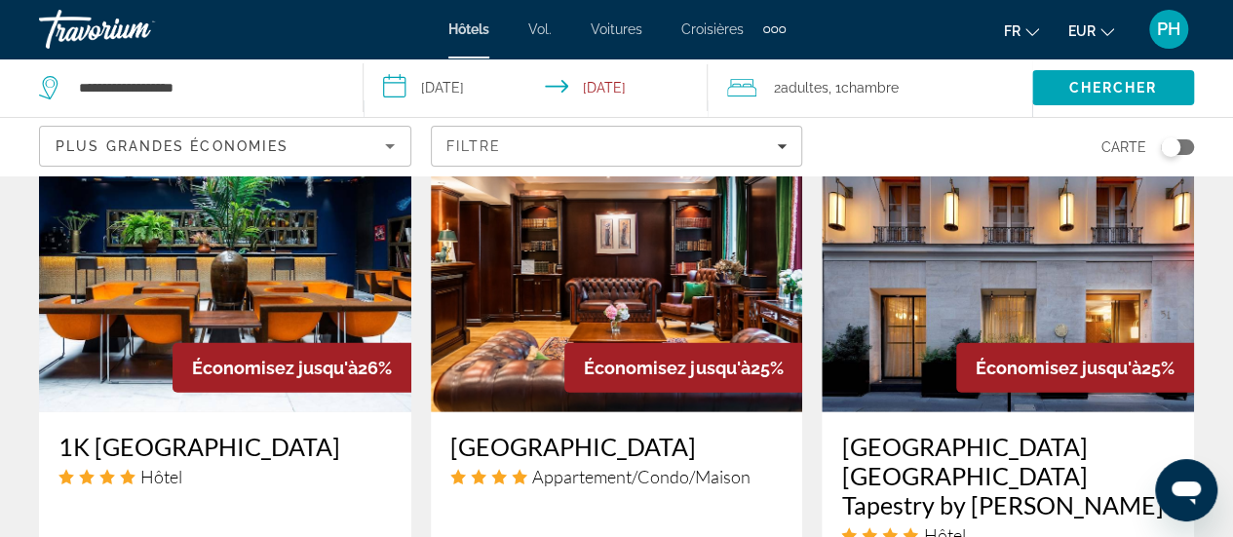
click at [554, 314] on img "Contenu principal" at bounding box center [617, 256] width 372 height 312
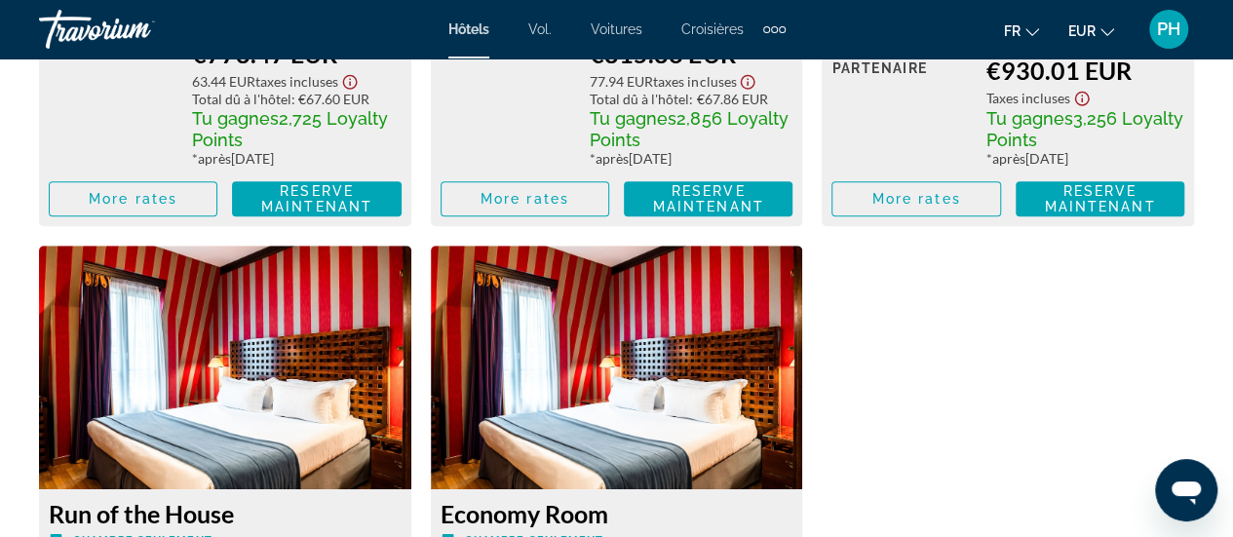
scroll to position [4334, 0]
